Goal: Information Seeking & Learning: Learn about a topic

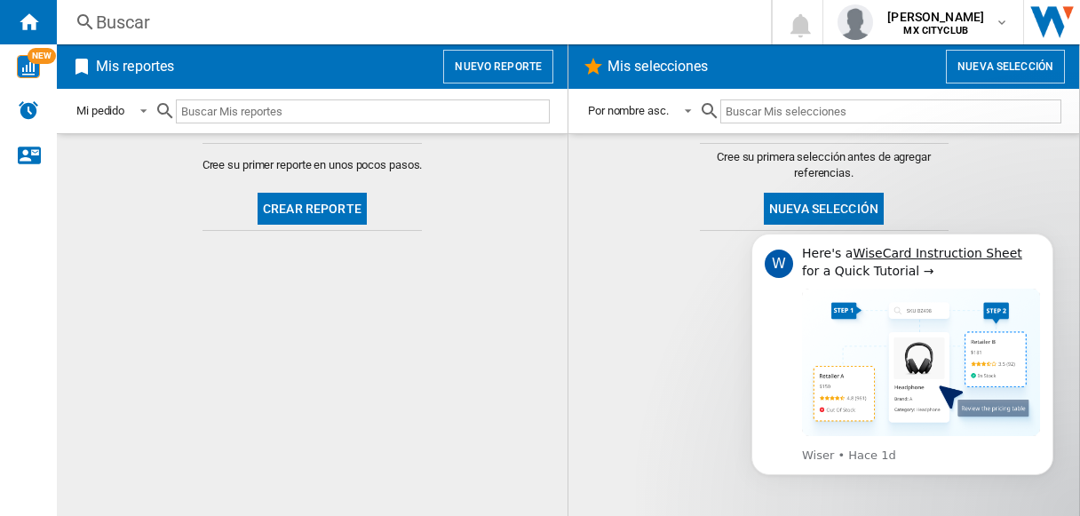
click at [327, 27] on div "Buscar" at bounding box center [410, 22] width 629 height 25
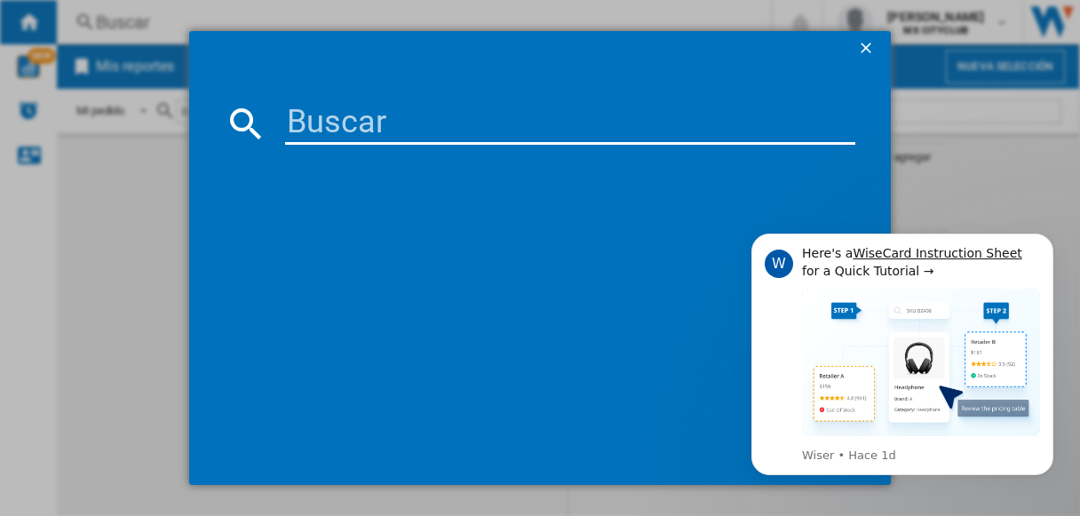
click at [304, 123] on input at bounding box center [570, 123] width 570 height 43
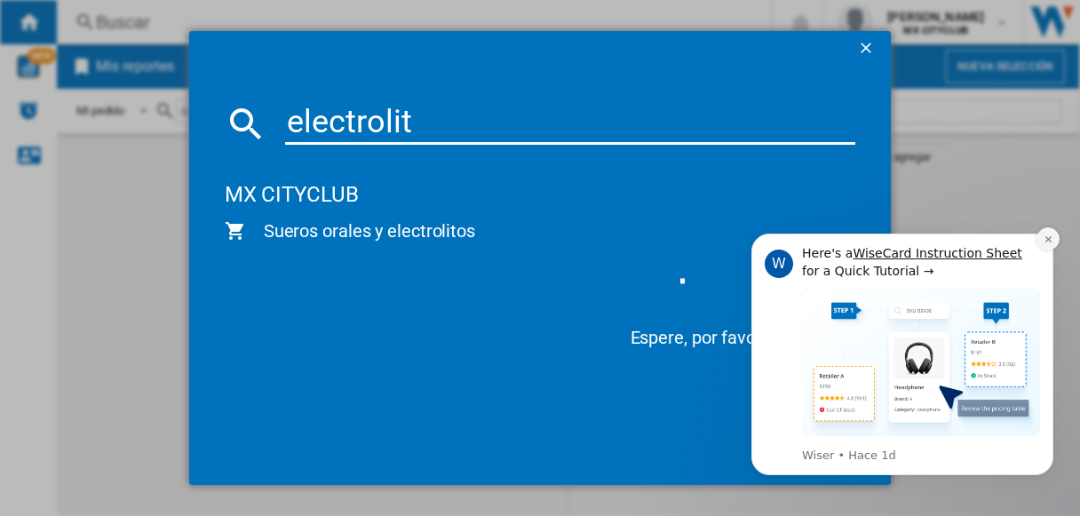
type input "electrolit"
click at [1052, 245] on button "Dismiss notification" at bounding box center [1047, 238] width 23 height 23
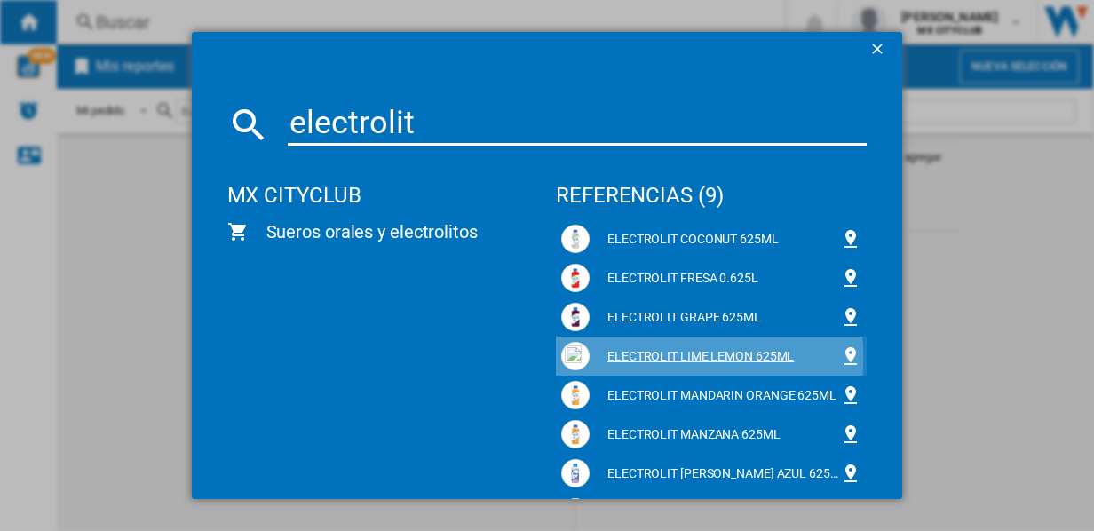
click at [634, 357] on div "ELECTROLIT LIME LEMON 625ML" at bounding box center [715, 357] width 250 height 18
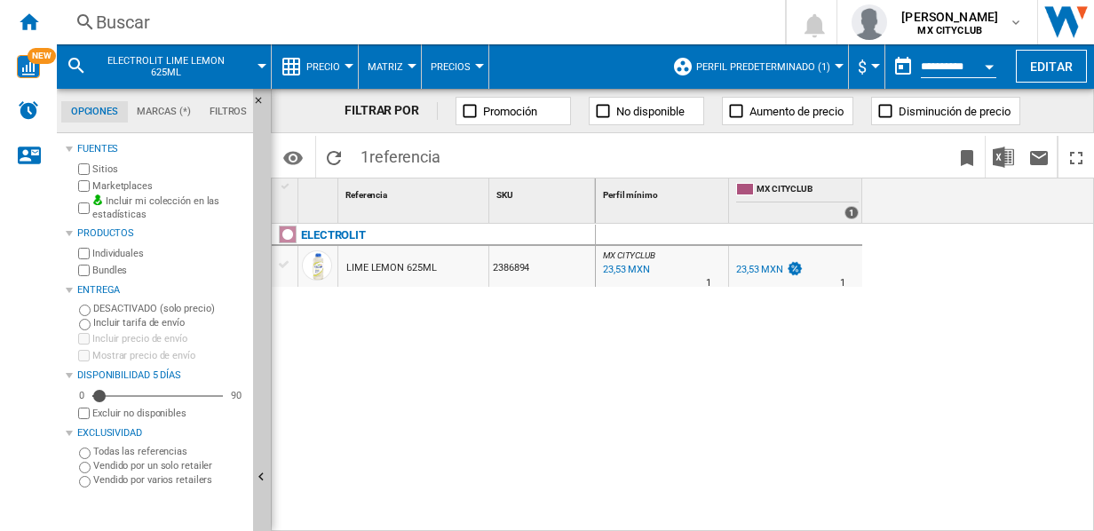
click at [224, 111] on md-tab-item "Filtros" at bounding box center [228, 111] width 57 height 21
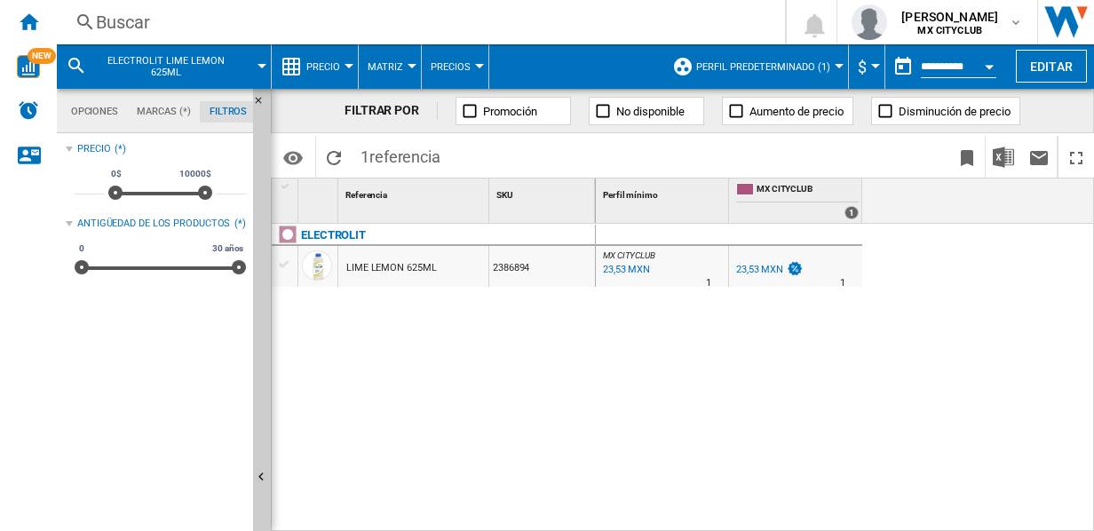
scroll to position [115, 0]
click at [175, 115] on md-tab-item "Marcas (*)" at bounding box center [164, 111] width 73 height 21
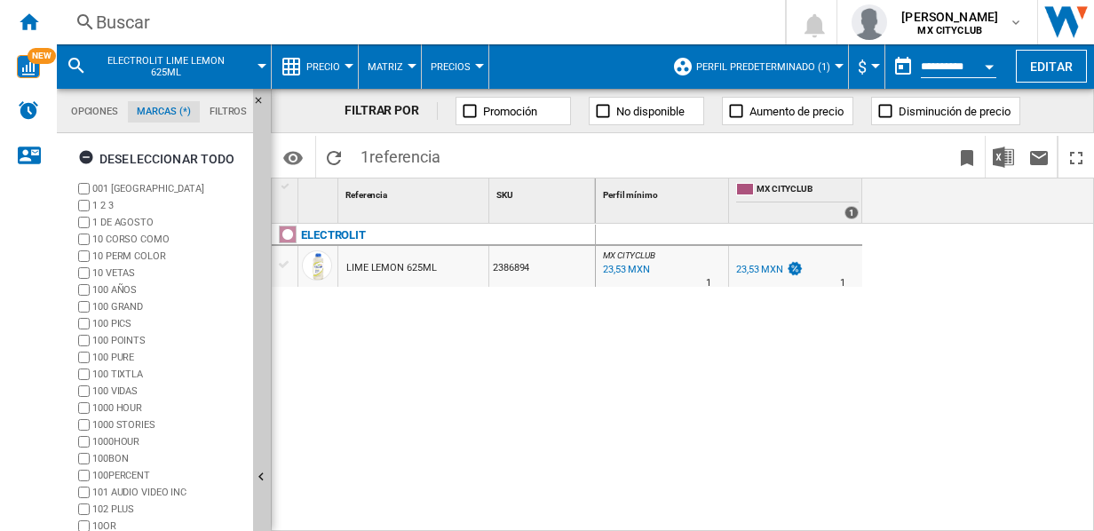
scroll to position [67, 0]
click at [96, 122] on md-tab-item "Opciones" at bounding box center [94, 111] width 67 height 21
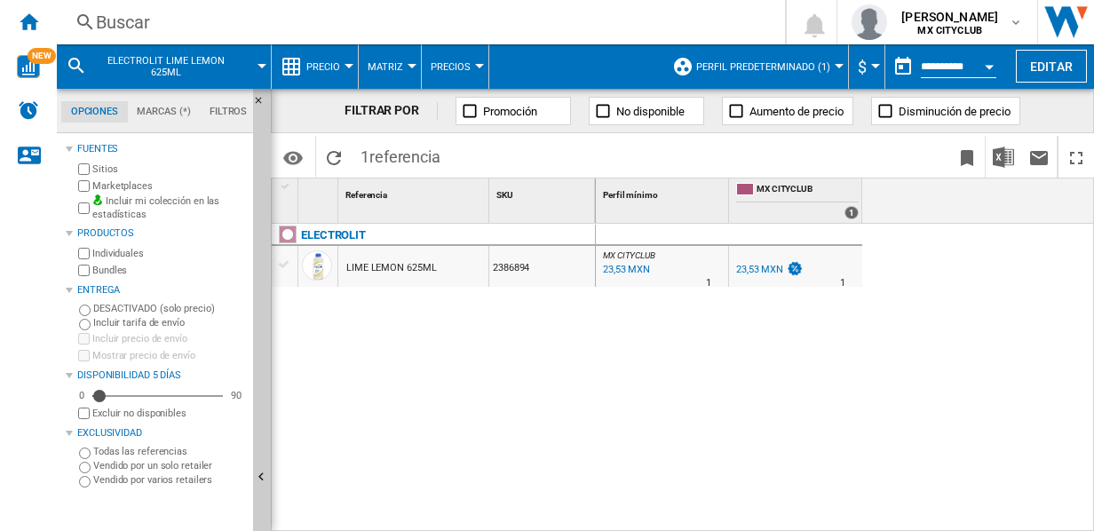
scroll to position [20, 0]
click at [105, 483] on label "Vendido por varios retailers" at bounding box center [169, 479] width 153 height 13
click at [828, 66] on button "Perfil predeterminado (1)" at bounding box center [767, 66] width 143 height 44
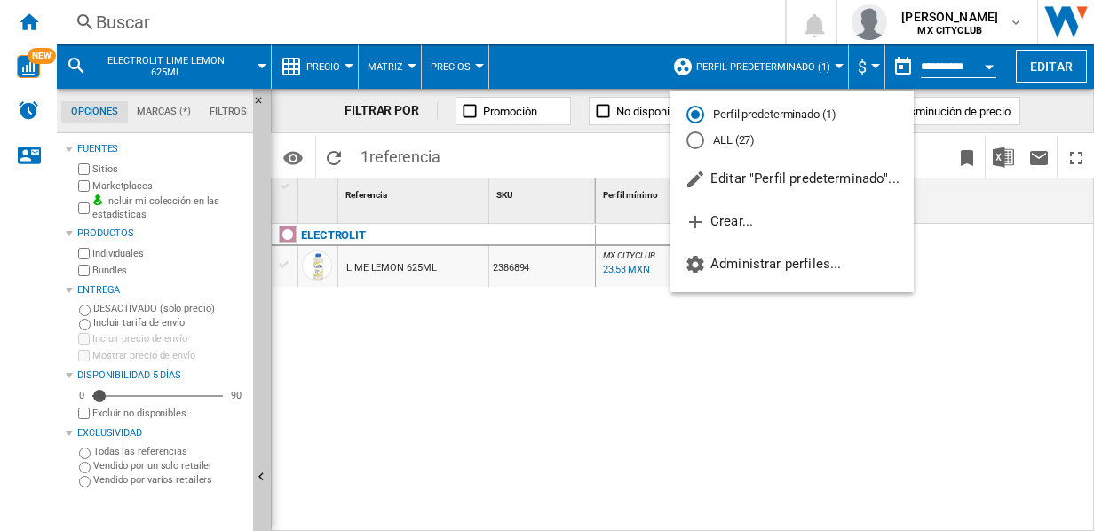
click at [734, 146] on md-radio-button "ALL (27)" at bounding box center [792, 140] width 211 height 17
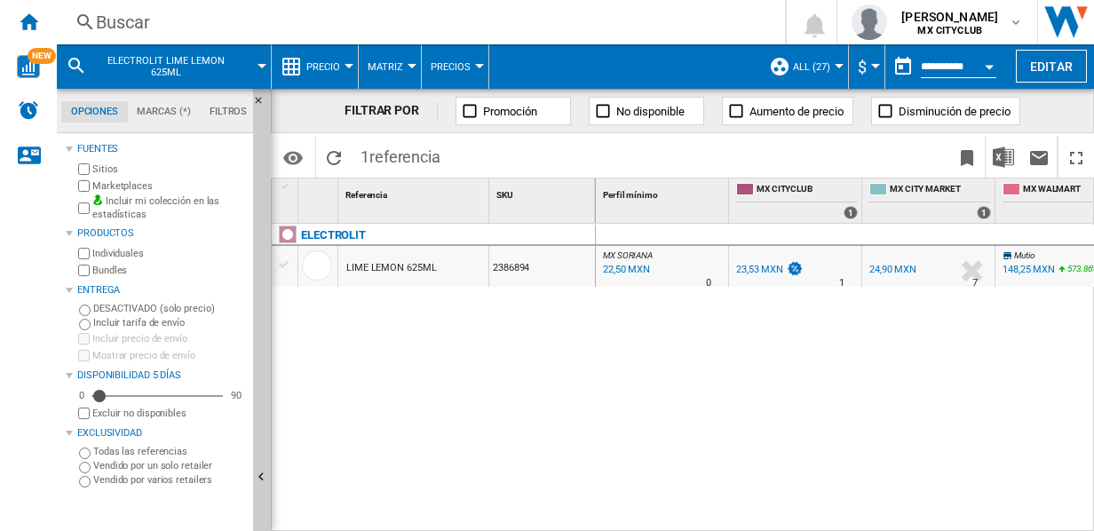
scroll to position [0, 61]
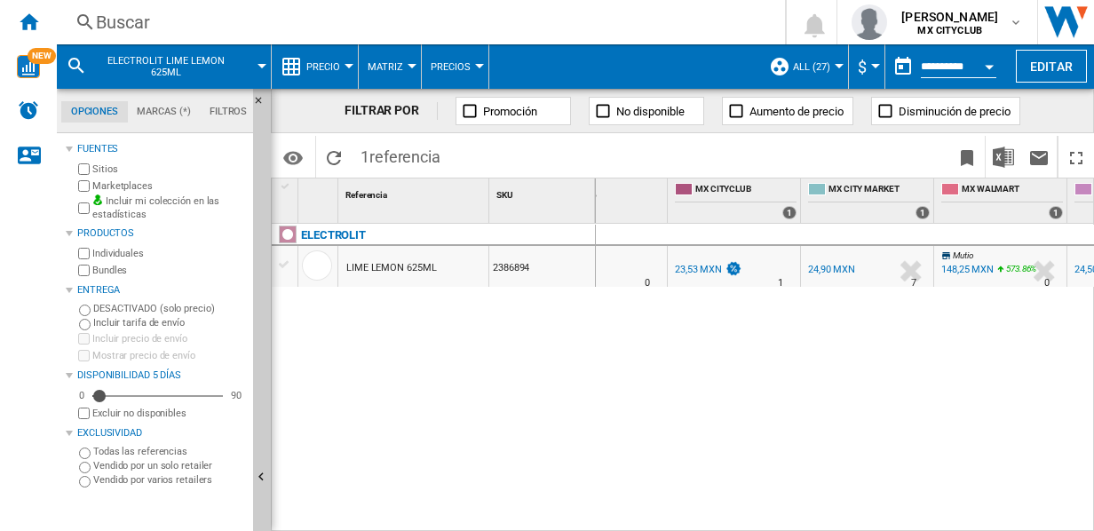
click at [796, 313] on div "MX SORIANA : MX SORIANA -4.4 % 22,50 MXN % N/A 0 MX SORIANA : MX SORIANA MX CIT…" at bounding box center [845, 378] width 499 height 309
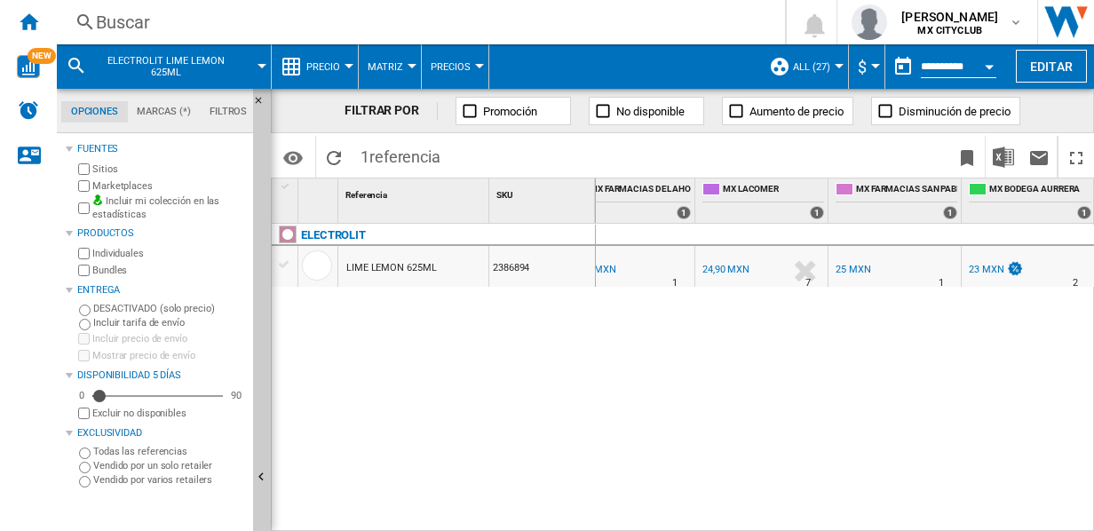
scroll to position [0, 0]
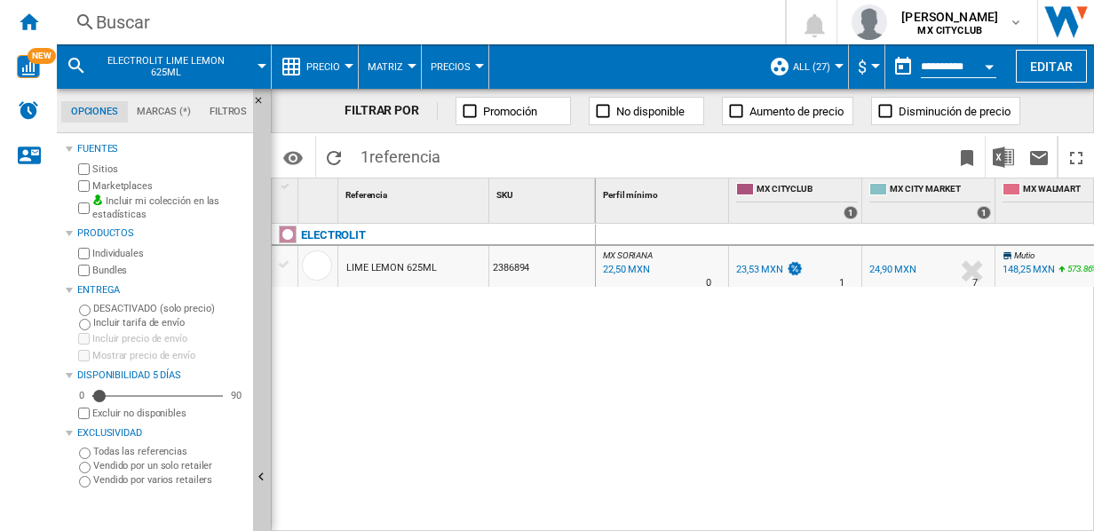
click at [838, 71] on md-menu "ALL (27) Perfil predeterminado (1) ALL (27) Editar "ALL"... Crear... Administra…" at bounding box center [804, 66] width 89 height 44
click at [826, 70] on span "ALL (27)" at bounding box center [811, 67] width 37 height 12
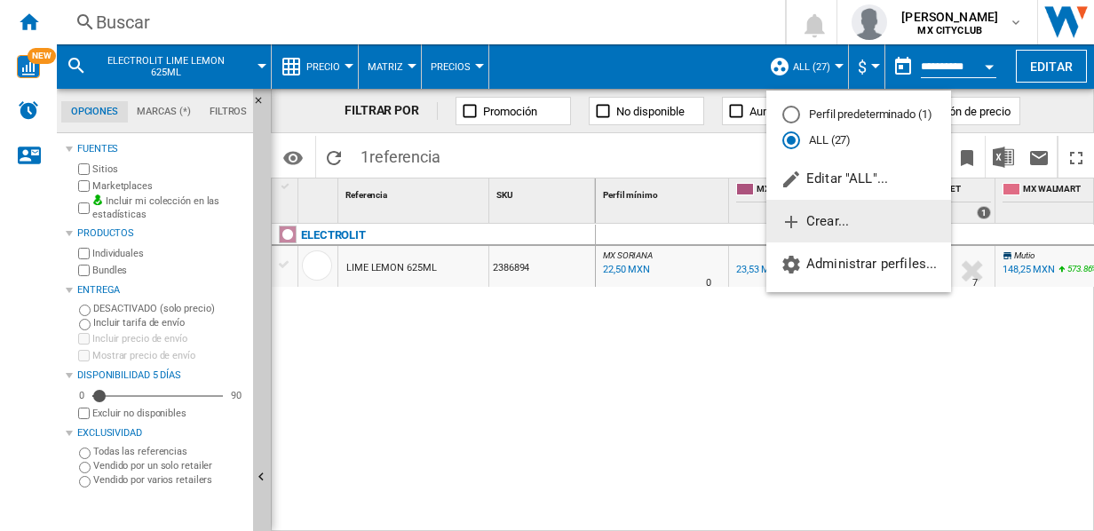
click at [815, 221] on span "Crear..." at bounding box center [815, 221] width 68 height 16
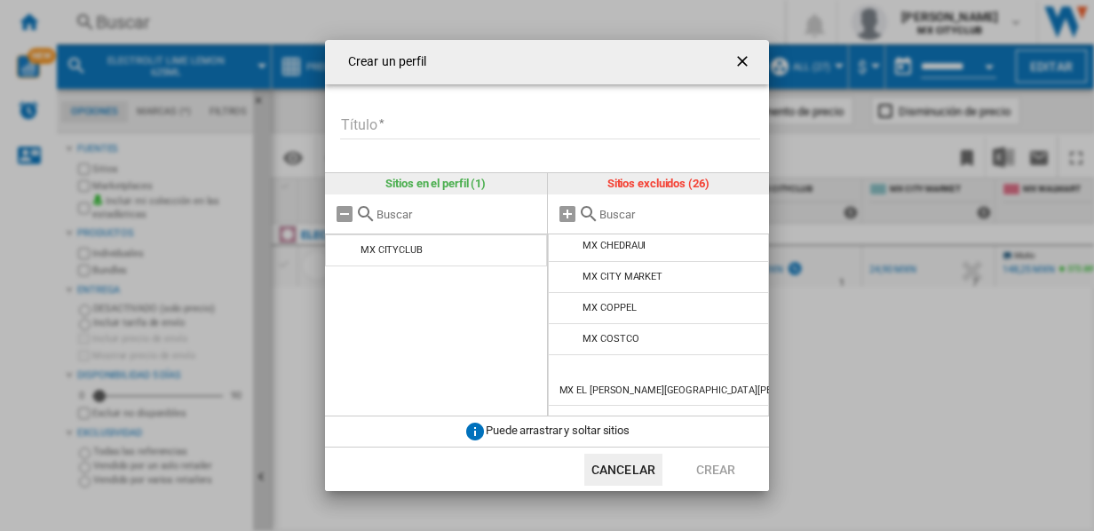
scroll to position [172, 0]
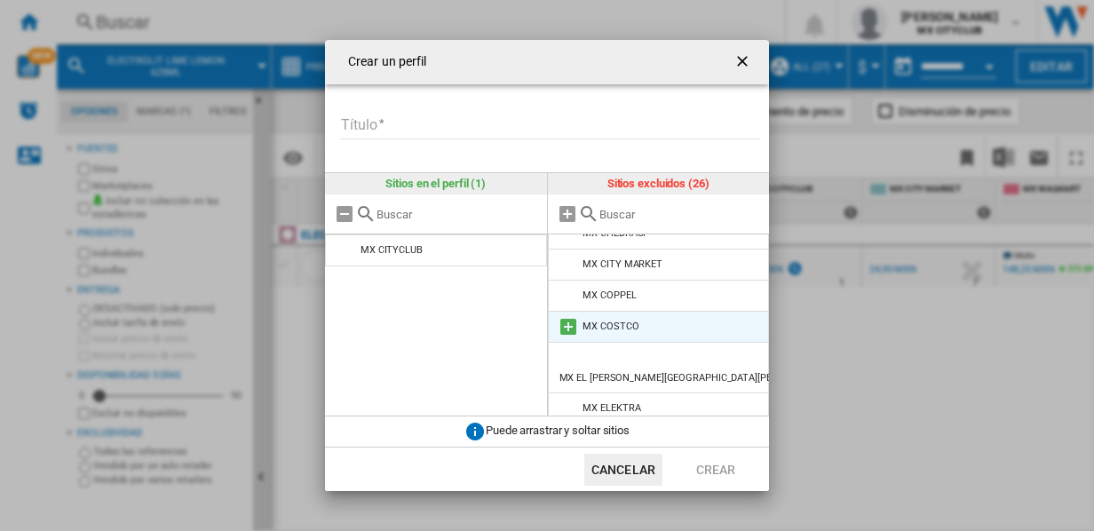
click at [568, 324] on md-icon at bounding box center [568, 326] width 21 height 21
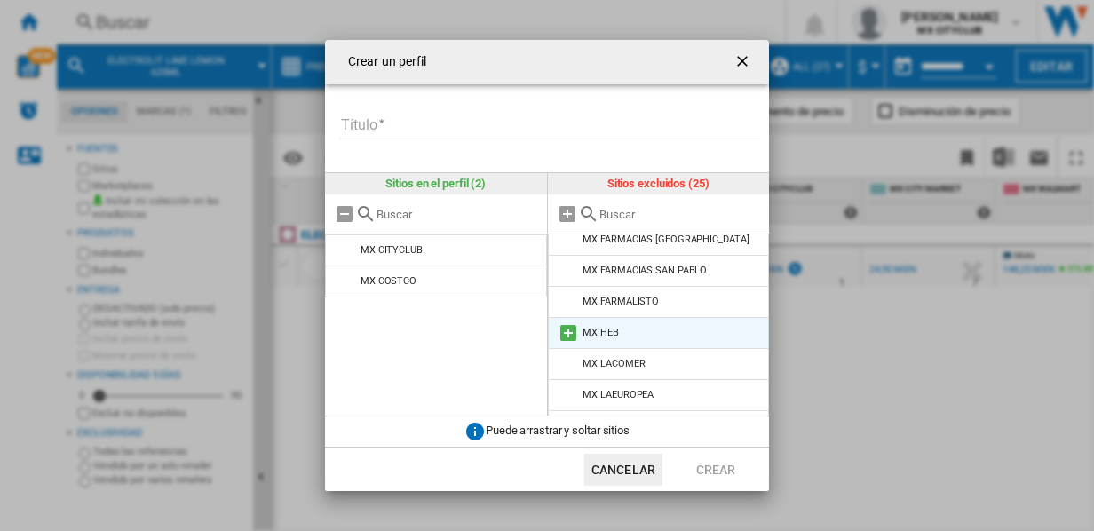
scroll to position [405, 0]
click at [564, 321] on md-icon at bounding box center [568, 331] width 21 height 21
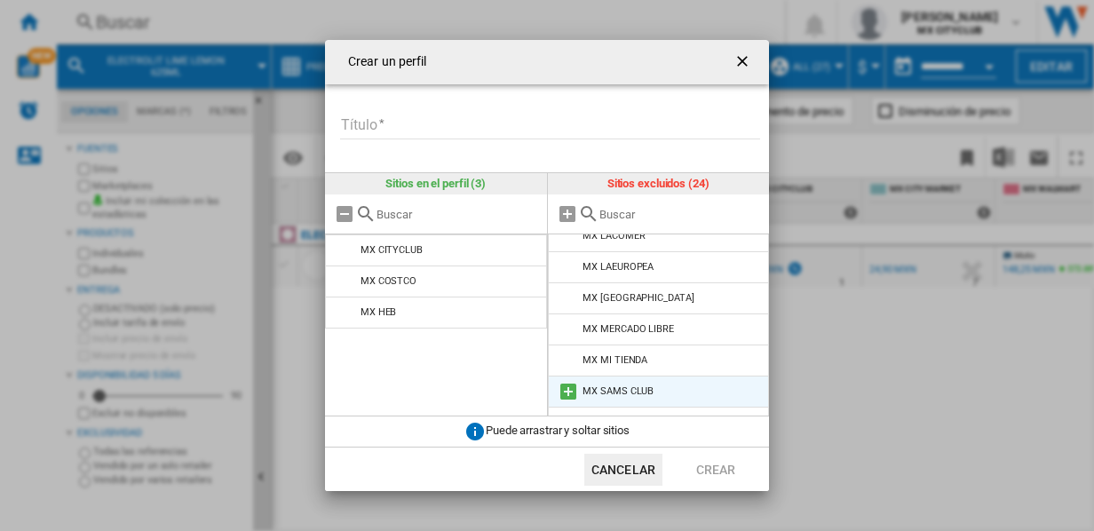
scroll to position [544, 0]
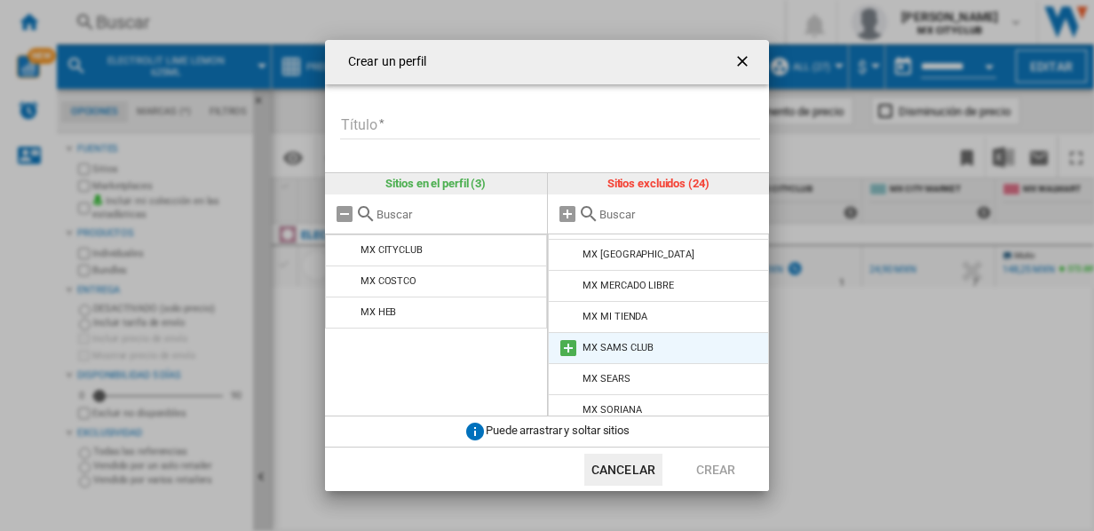
click at [564, 337] on md-icon at bounding box center [568, 347] width 21 height 21
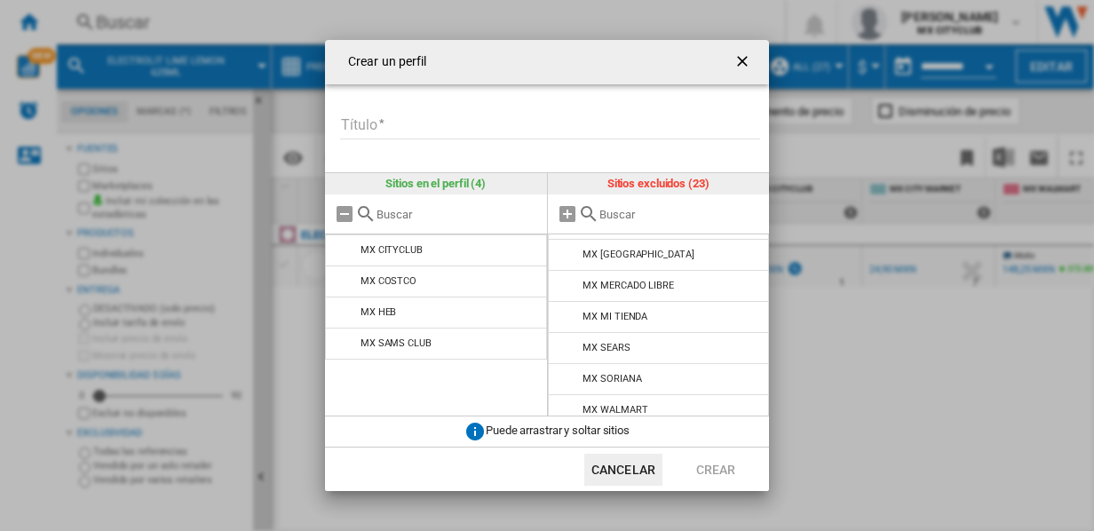
scroll to position [534, 0]
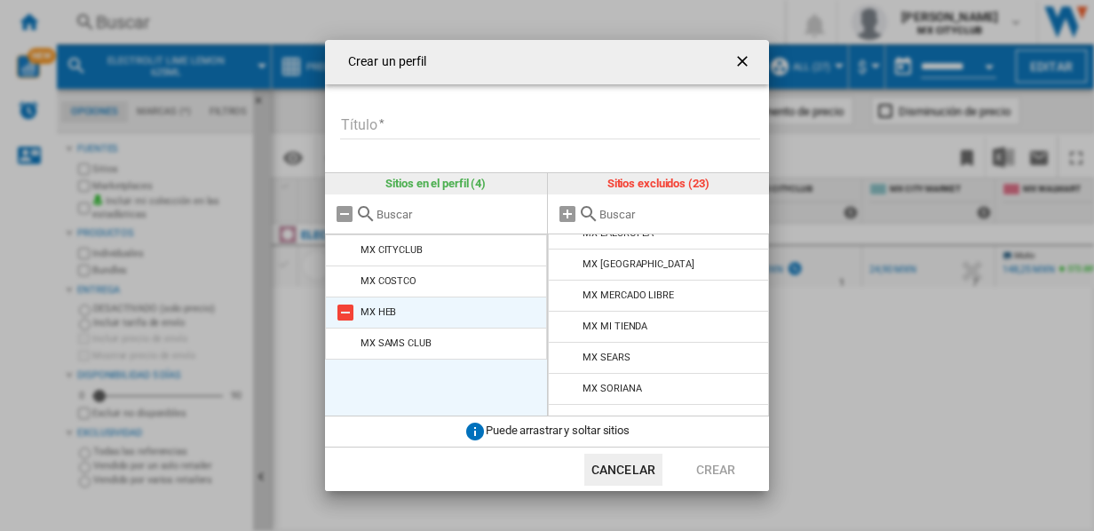
click at [345, 312] on md-icon at bounding box center [345, 312] width 21 height 21
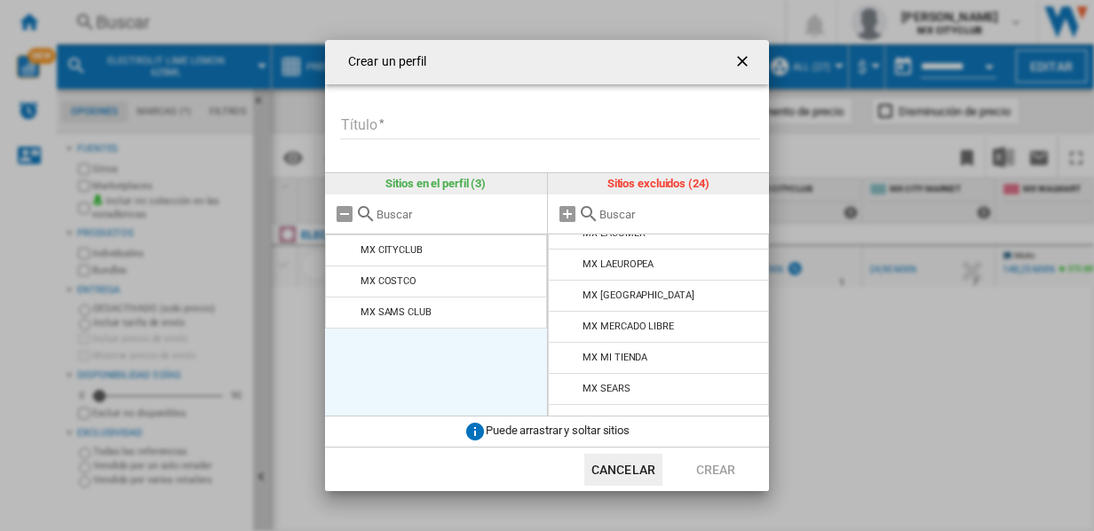
scroll to position [565, 0]
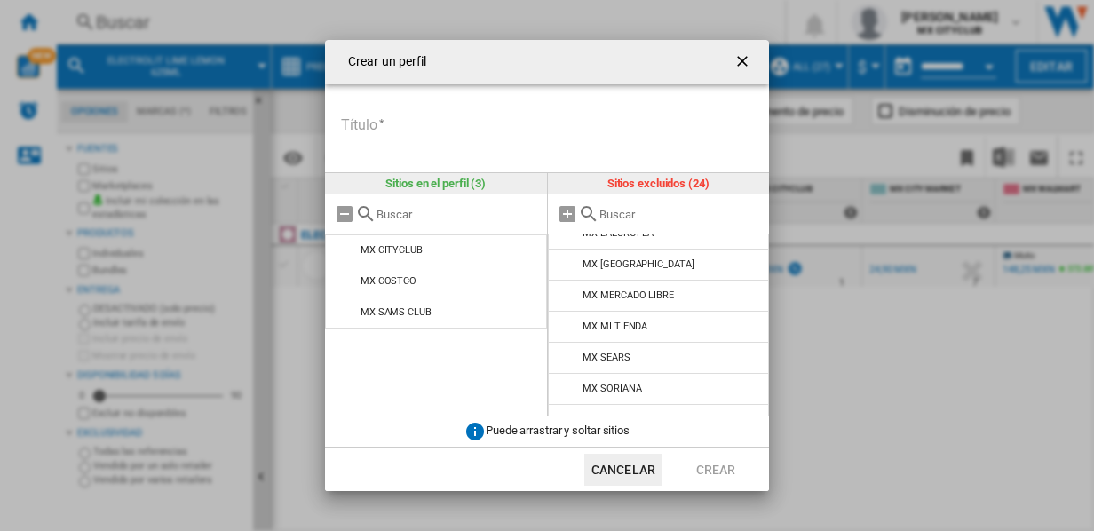
click at [439, 125] on input "Título" at bounding box center [550, 126] width 420 height 27
type input "******"
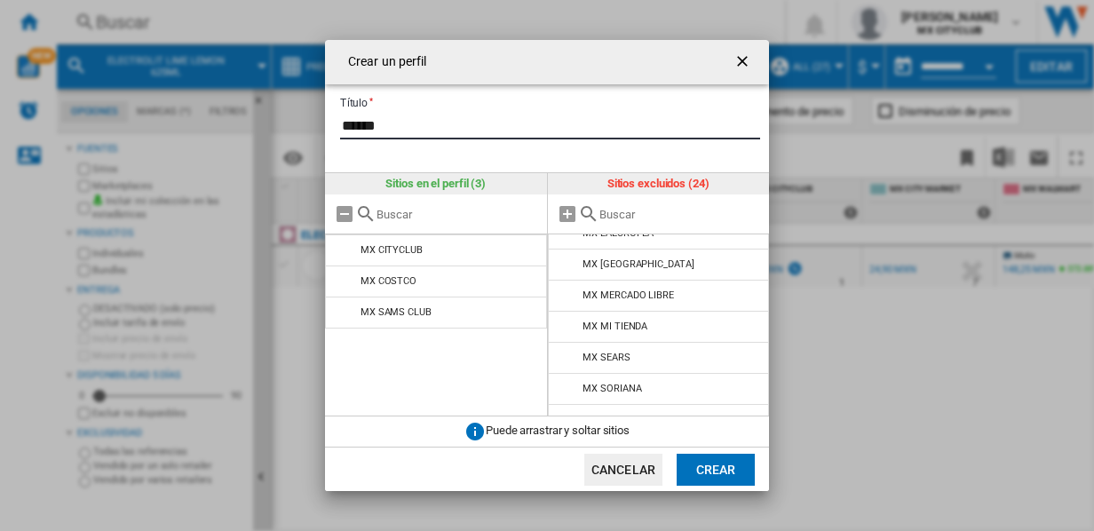
click at [715, 467] on button "Crear" at bounding box center [716, 470] width 78 height 32
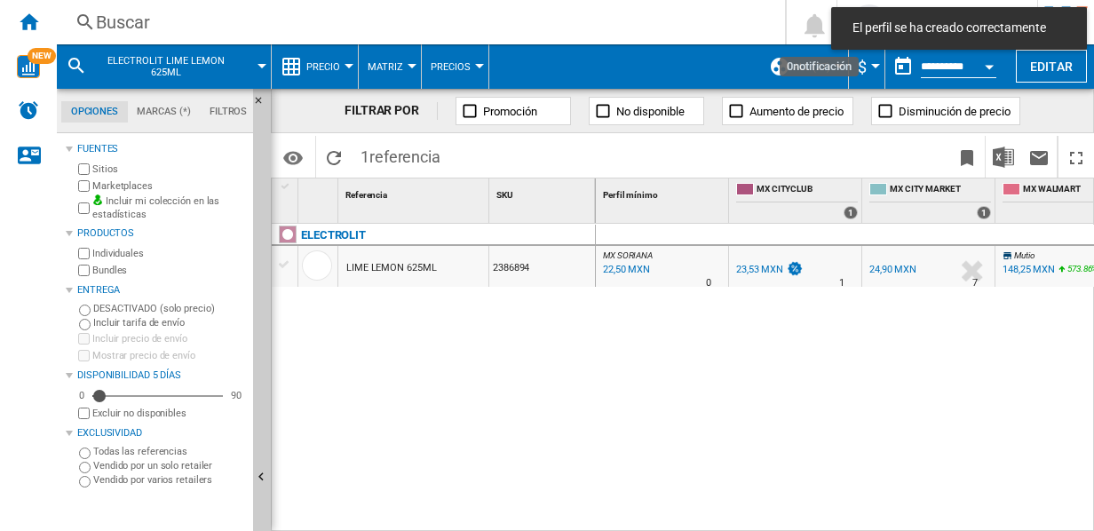
click at [837, 67] on div at bounding box center [839, 66] width 9 height 4
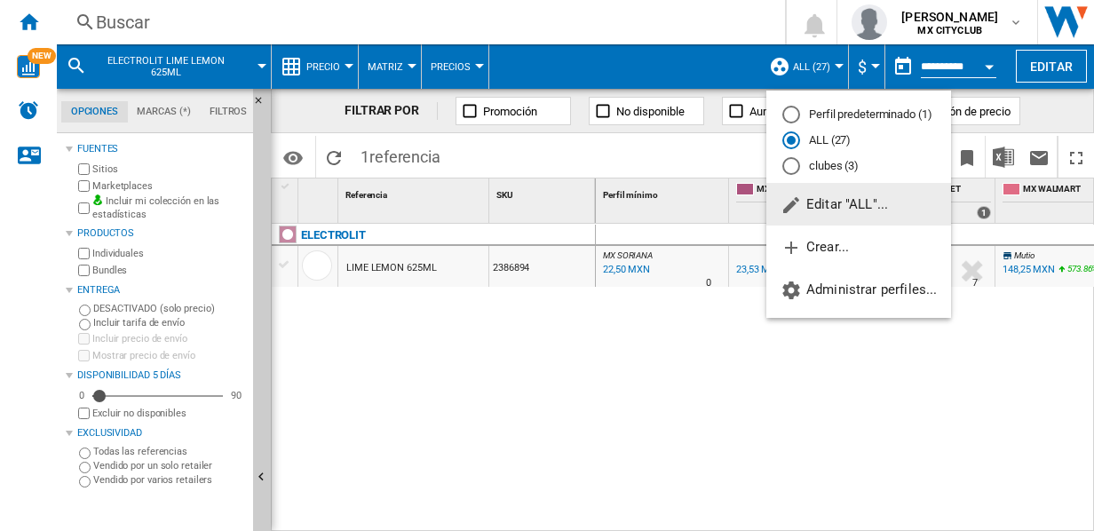
click at [835, 163] on md-radio-button "clubes (3)" at bounding box center [858, 165] width 153 height 17
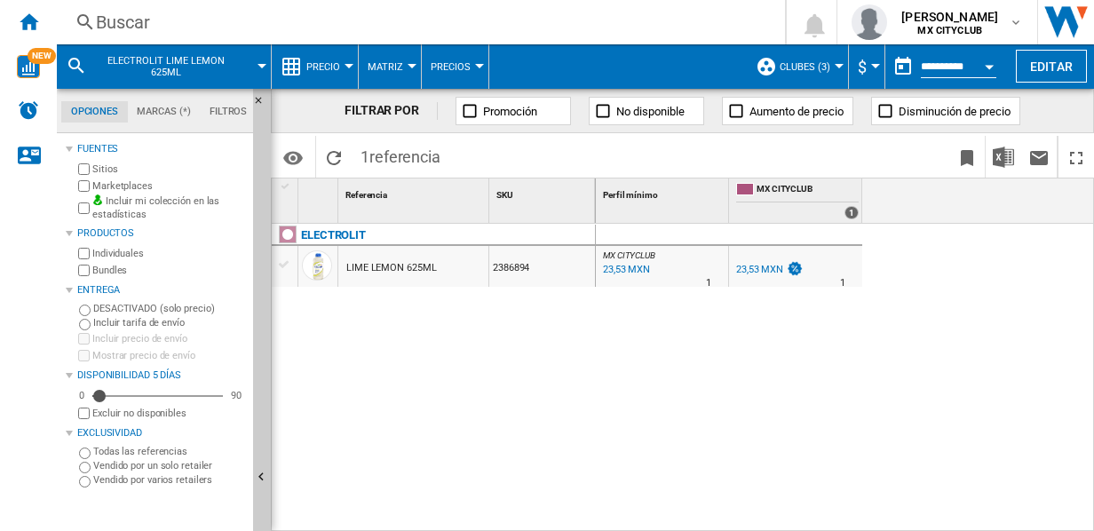
click at [71, 71] on md-icon at bounding box center [76, 65] width 21 height 21
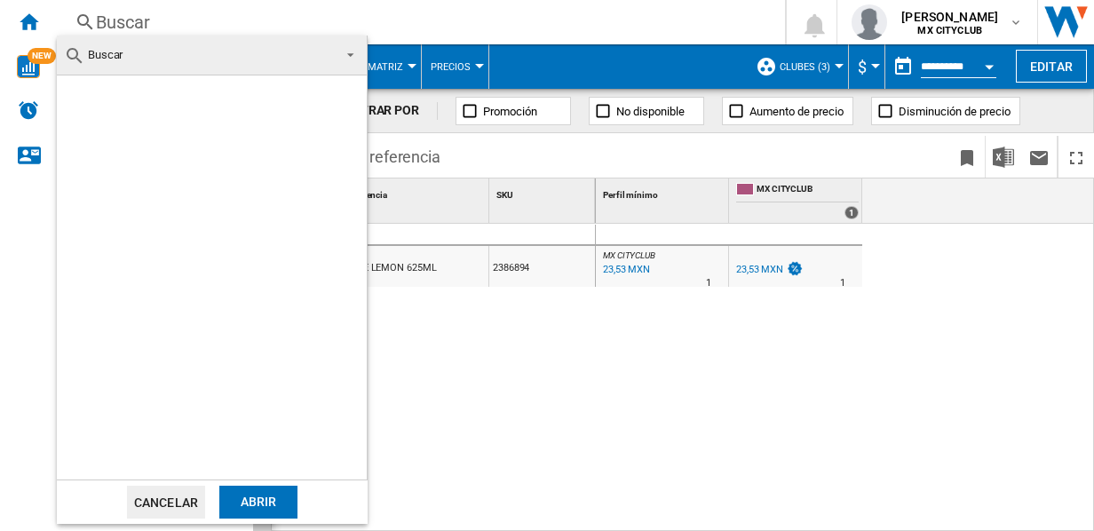
click at [146, 60] on span "Buscar" at bounding box center [197, 55] width 267 height 25
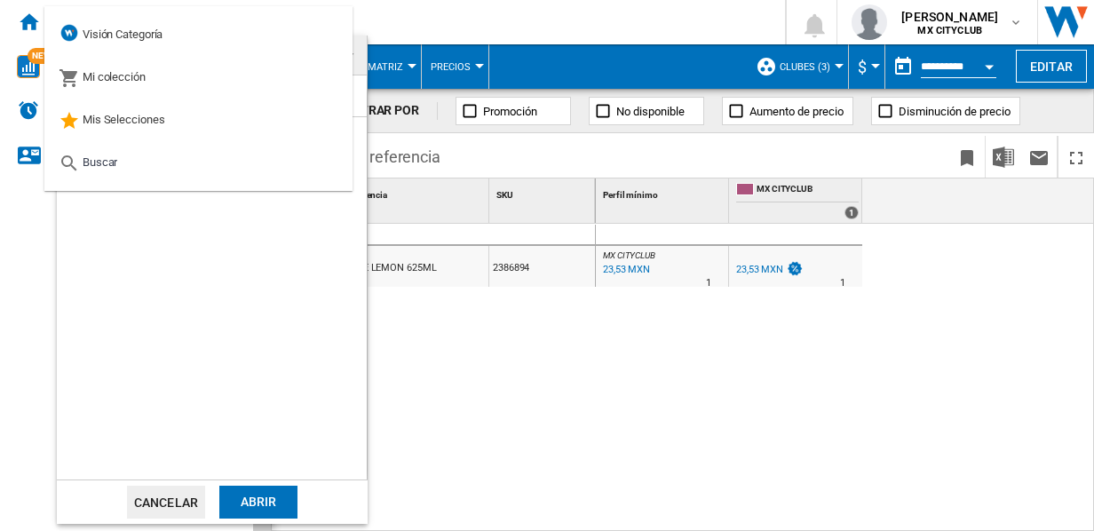
click at [167, 332] on div at bounding box center [212, 277] width 310 height 404
click at [455, 372] on md-backdrop at bounding box center [547, 265] width 1094 height 531
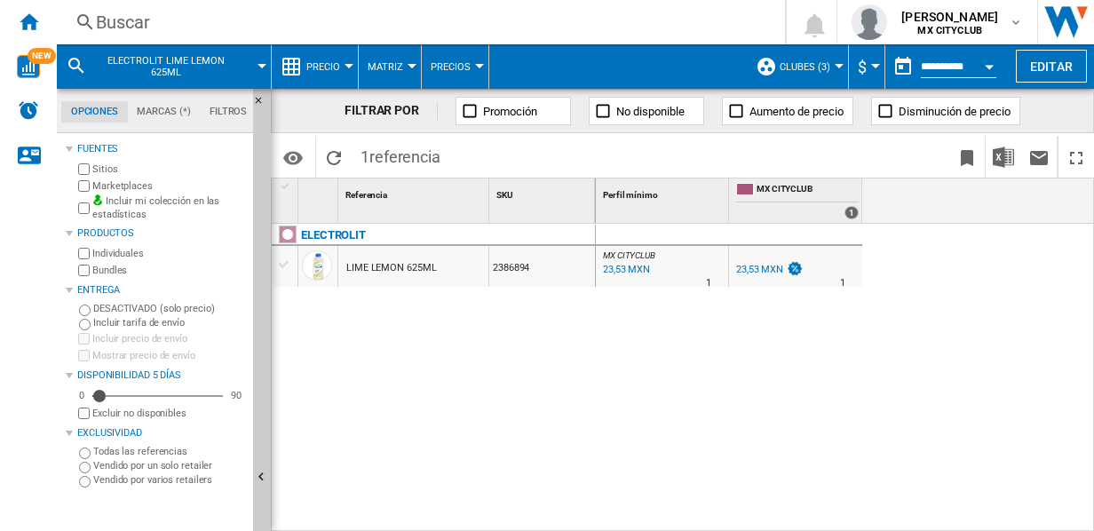
click at [71, 65] on md-icon at bounding box center [76, 65] width 21 height 21
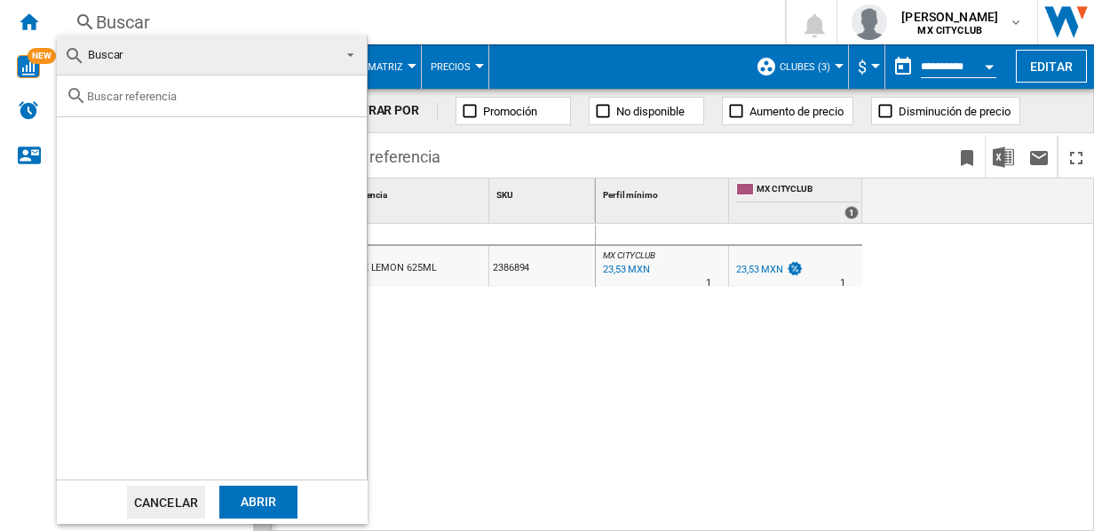
click at [101, 93] on input "text" at bounding box center [222, 96] width 271 height 13
type input "coca"
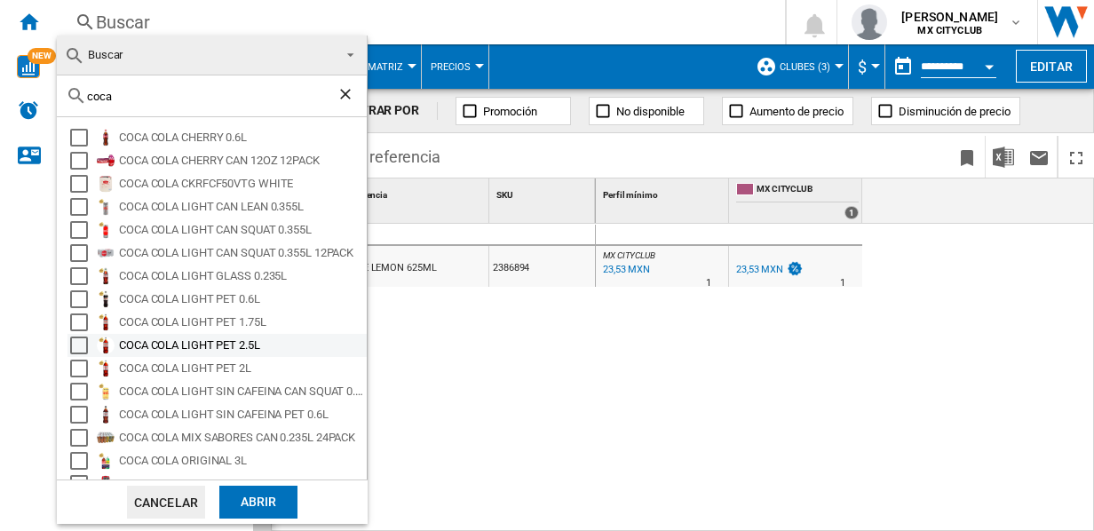
scroll to position [108, 0]
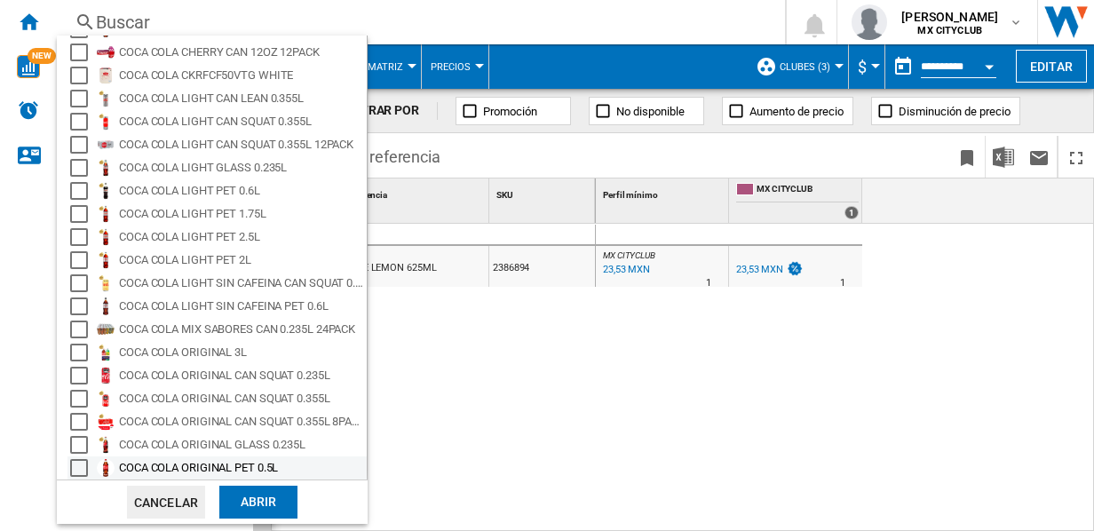
click at [195, 467] on div "COCA COLA ORIGINAL PET 0.5L" at bounding box center [241, 468] width 245 height 18
click at [236, 504] on div "Abrir" at bounding box center [258, 502] width 78 height 33
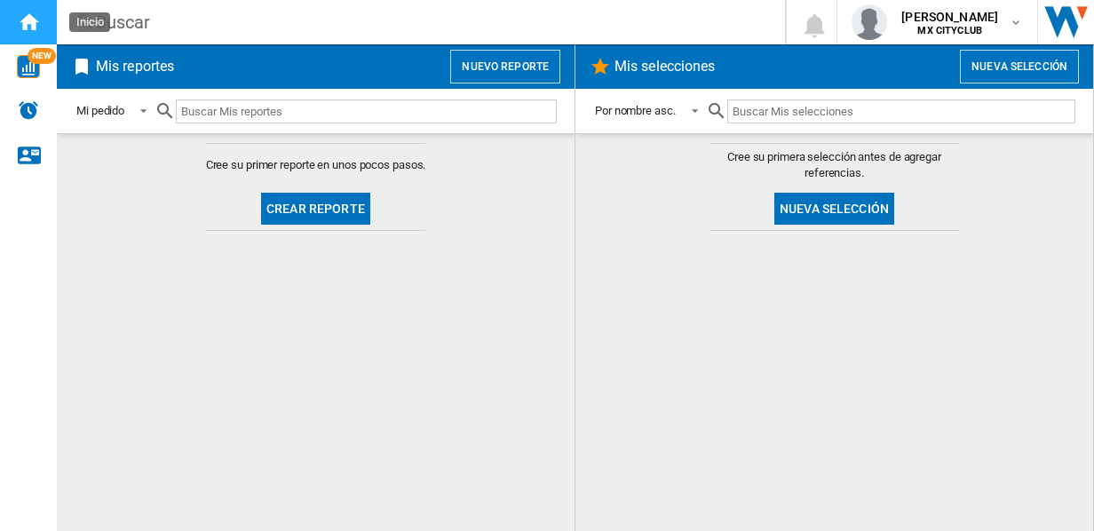
click at [27, 28] on ng-md-icon "Inicio" at bounding box center [28, 21] width 21 height 21
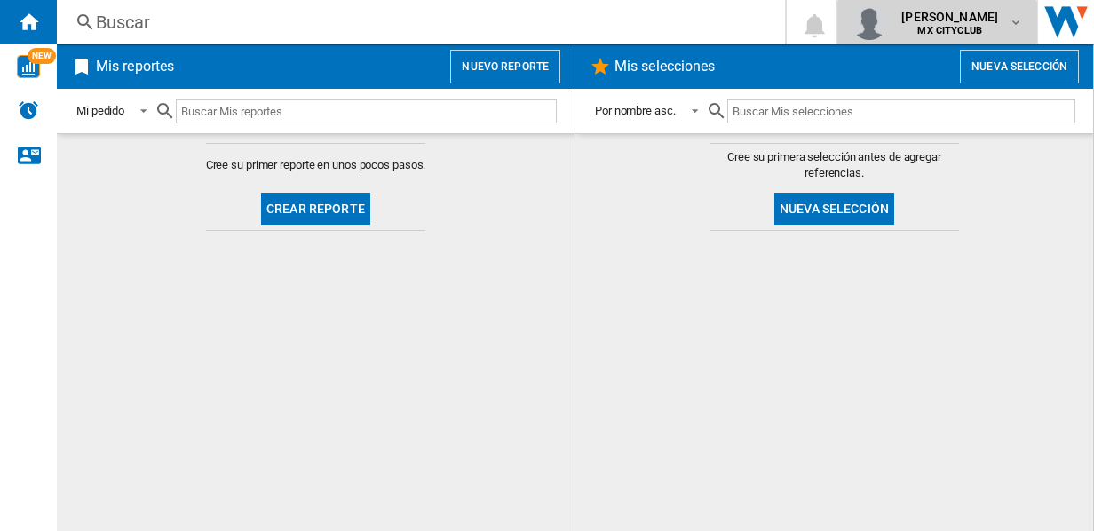
click at [997, 16] on span "[PERSON_NAME]" at bounding box center [949, 17] width 97 height 18
